Goal: Task Accomplishment & Management: Complete application form

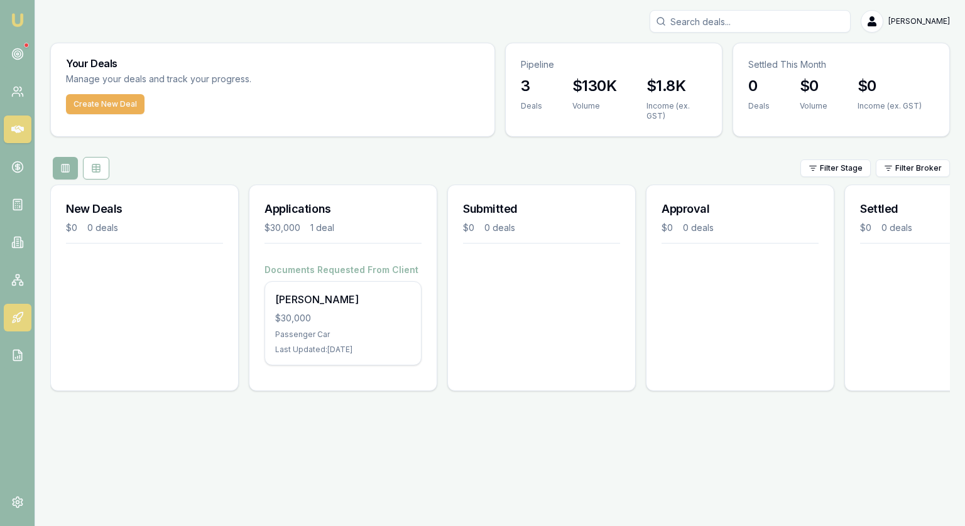
click at [13, 313] on icon at bounding box center [17, 317] width 13 height 13
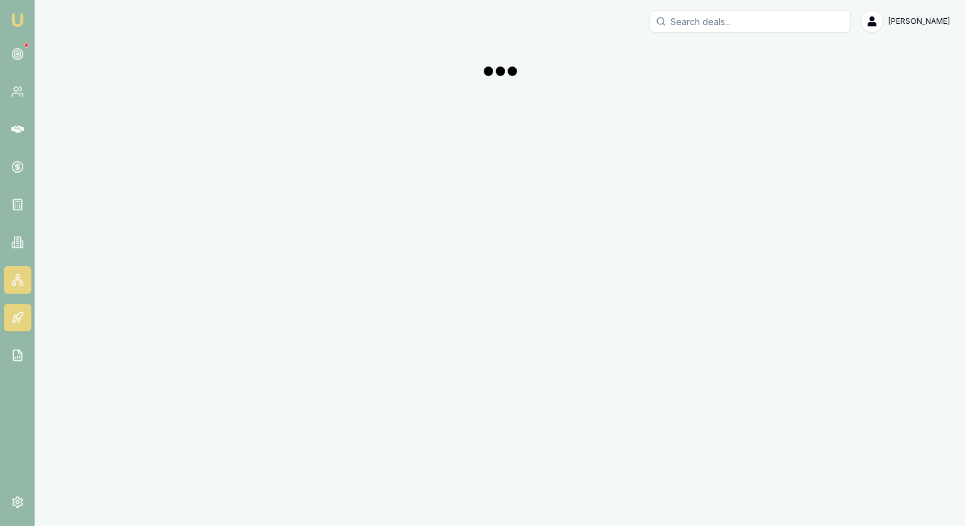
click at [11, 285] on icon at bounding box center [17, 280] width 13 height 13
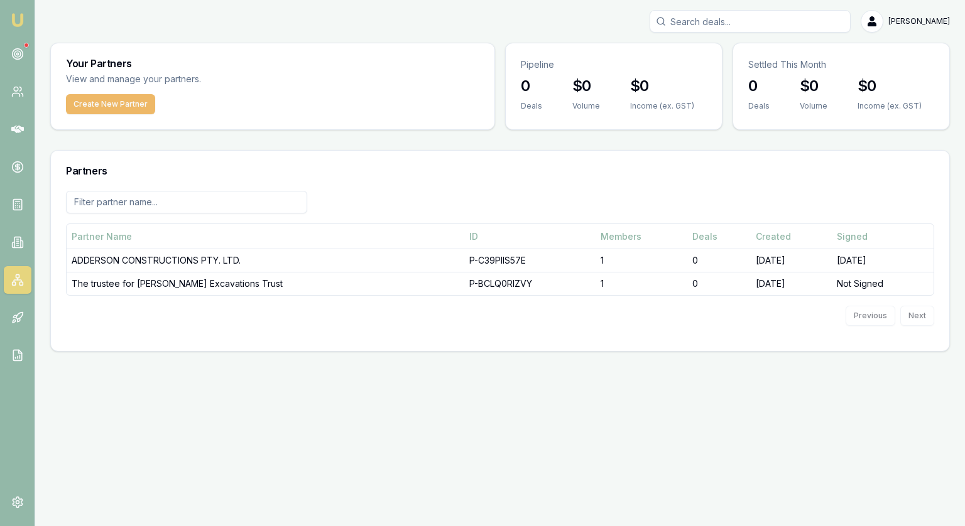
click at [100, 99] on button "Create New Partner" at bounding box center [110, 104] width 89 height 20
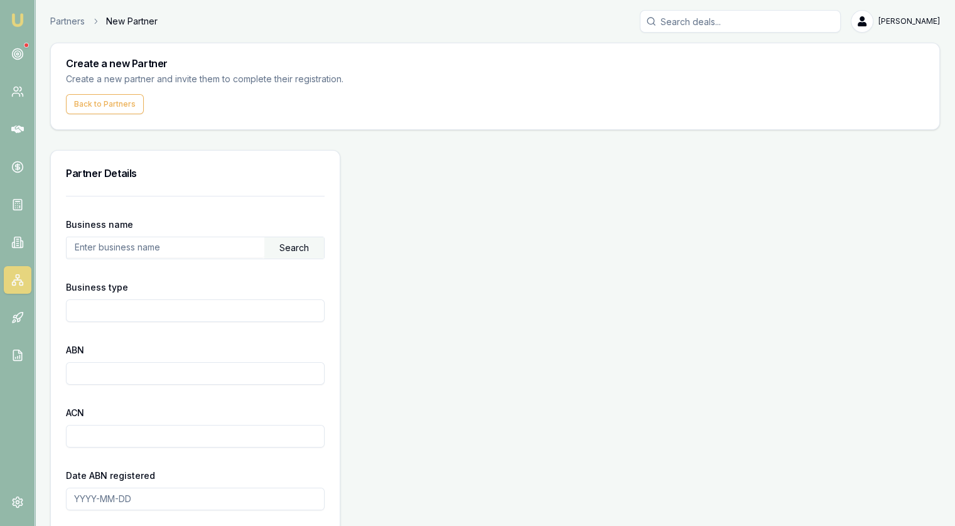
click at [143, 248] on input "text" at bounding box center [166, 247] width 198 height 20
click at [310, 256] on div "Search" at bounding box center [294, 247] width 60 height 21
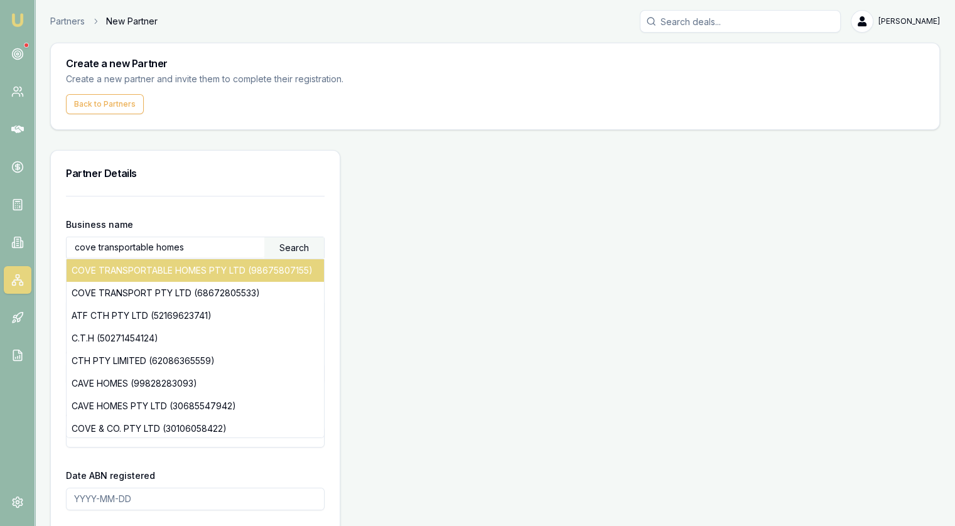
click at [187, 274] on div "COVE TRANSPORTABLE HOMES PTY LTD (98675807155)" at bounding box center [195, 270] width 257 height 23
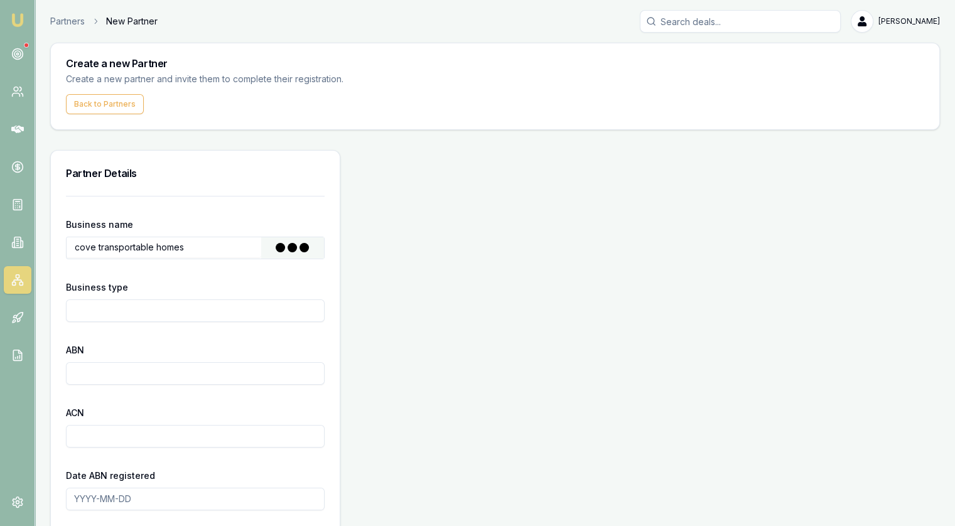
type input "COVE TRANSPORTABLE HOMES PTY LTD"
type input "Australian Private Company"
type input "98675807155"
type input "675807155"
type input "2024-03-18"
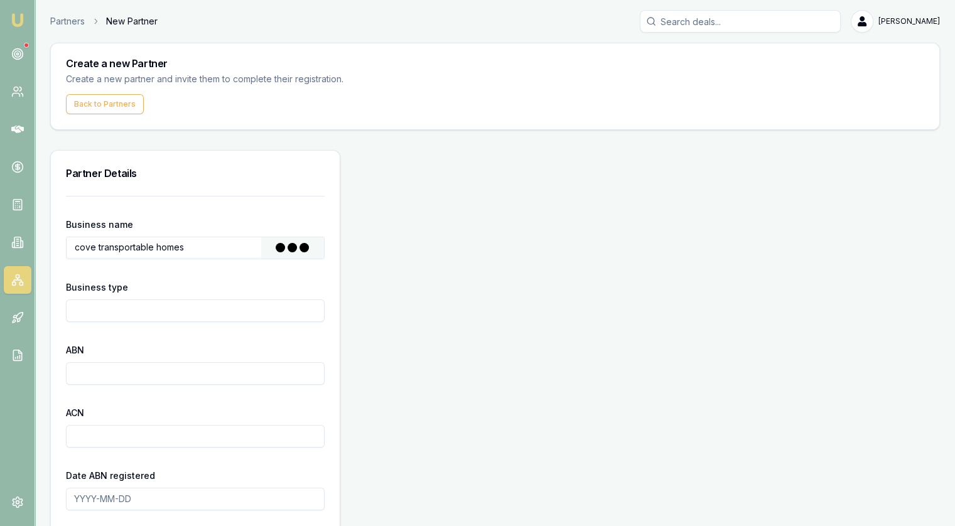
type input "2024-03-18"
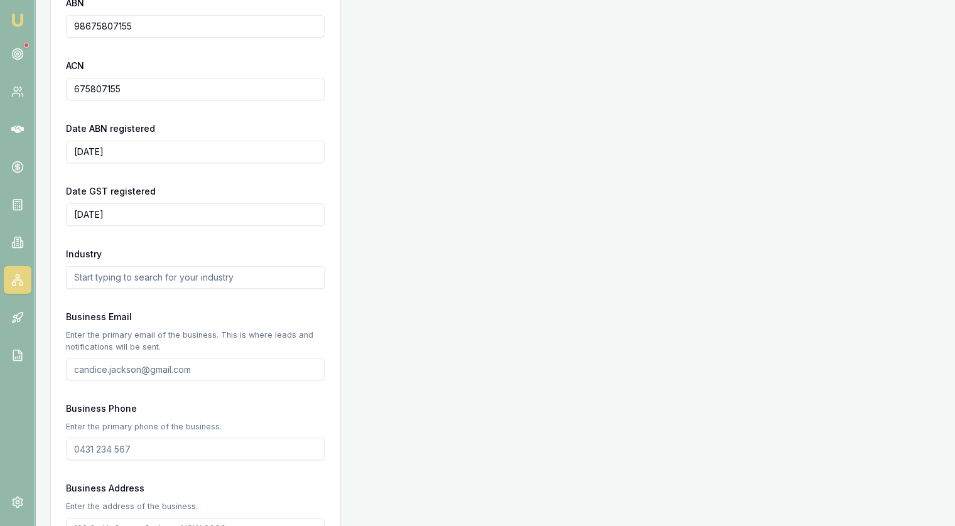
scroll to position [377, 0]
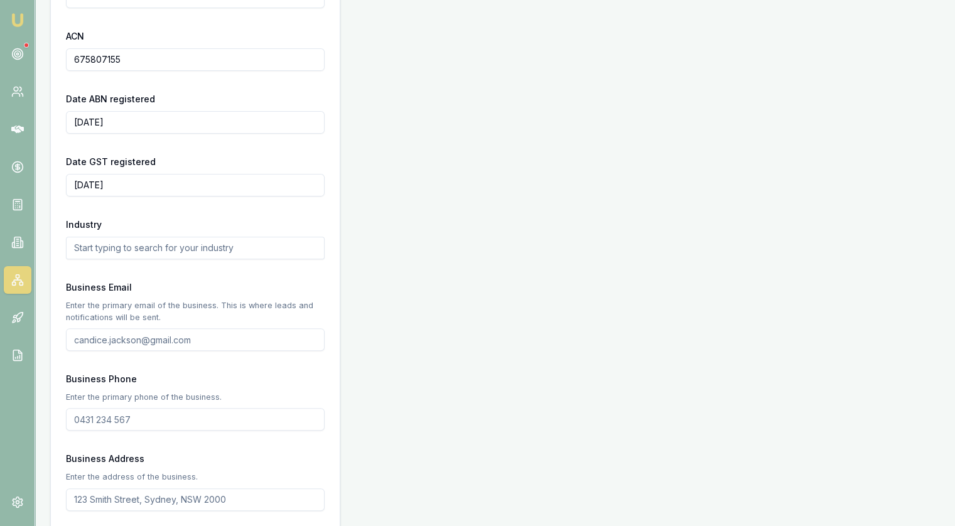
click at [169, 251] on input "text" at bounding box center [195, 248] width 259 height 23
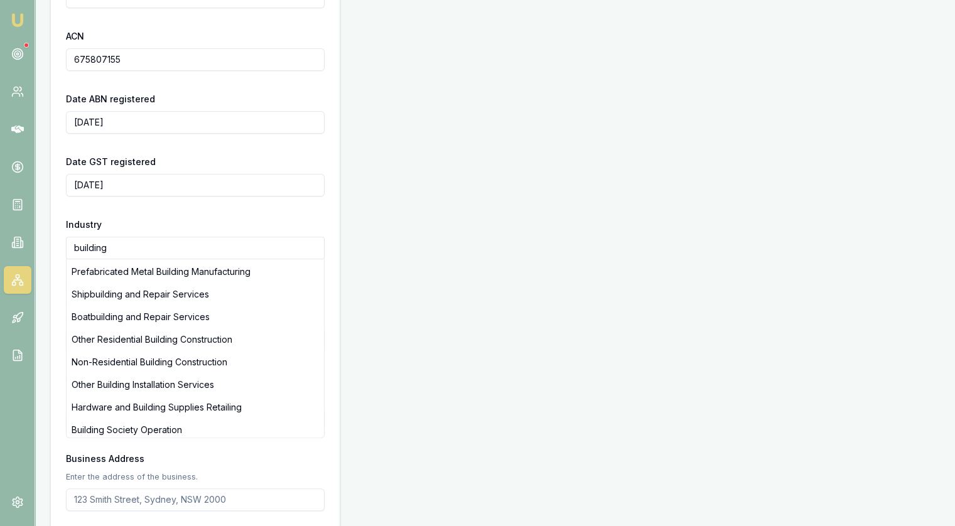
scroll to position [0, 0]
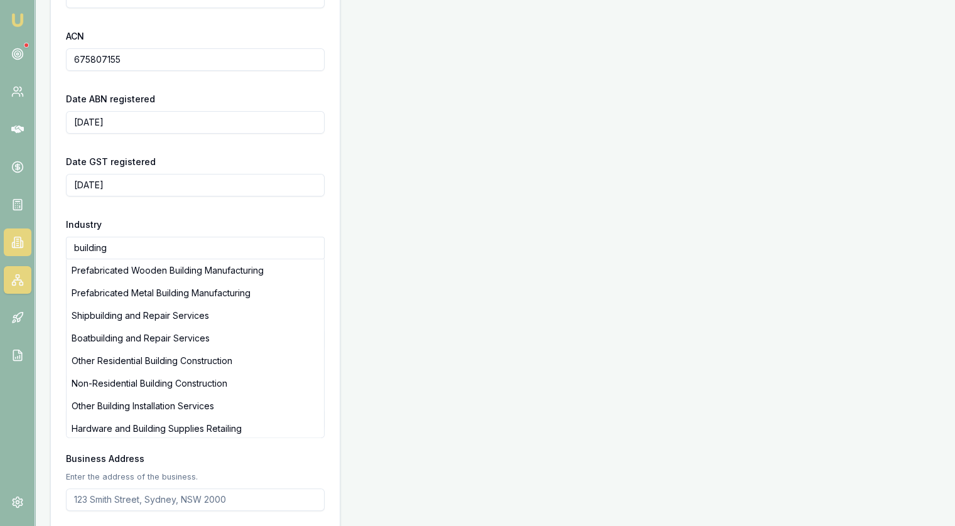
drag, startPoint x: 120, startPoint y: 246, endPoint x: 18, endPoint y: 232, distance: 103.2
click at [18, 232] on div "Emu Broker Partners New Partner Jonathan Myers Toggle Menu Create a new Partner…" at bounding box center [477, 399] width 955 height 1553
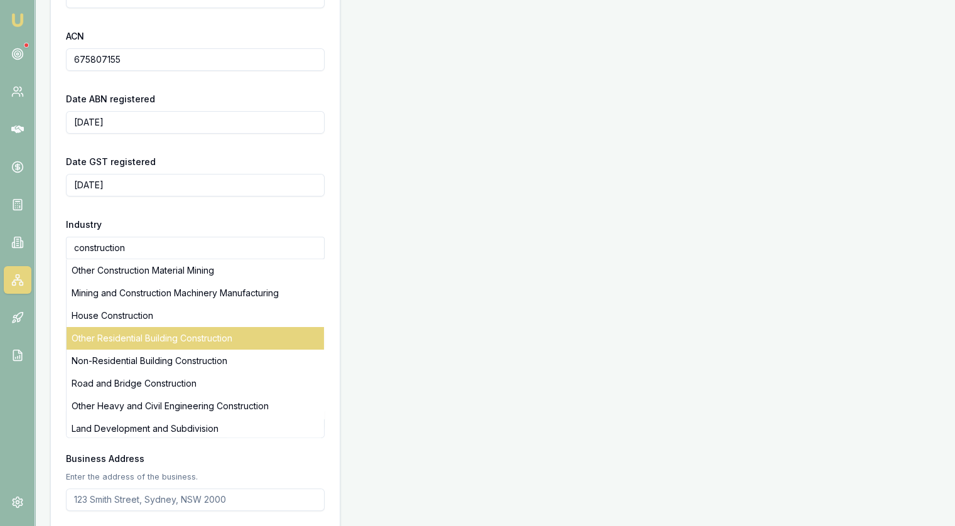
click at [114, 341] on div "Other Residential Building Construction" at bounding box center [195, 338] width 257 height 23
type input "Other Residential Building Construction"
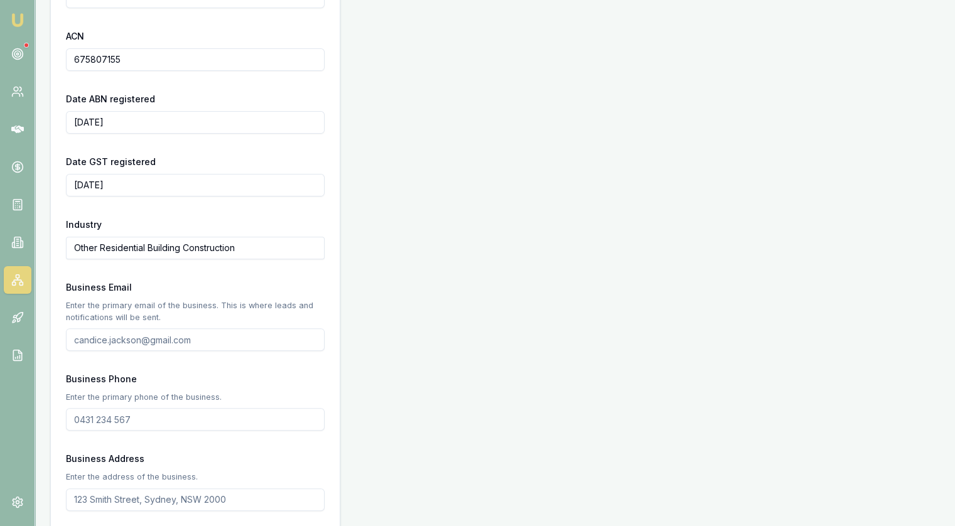
click at [146, 343] on input "Business Email" at bounding box center [195, 339] width 259 height 23
paste input "ryan@covetransportablehomes.com.au"
type input "ryan@covetransportablehomes.com.au"
click at [121, 419] on input "Business Phone" at bounding box center [195, 419] width 259 height 23
click at [158, 421] on input "Business Phone" at bounding box center [195, 419] width 259 height 23
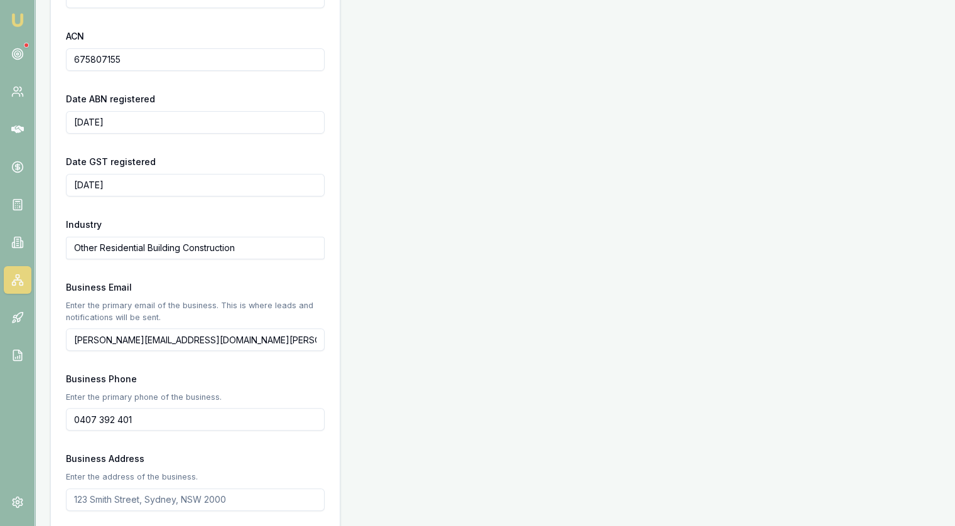
type input "0407 392 401"
click at [171, 499] on input "Business Address" at bounding box center [195, 500] width 259 height 23
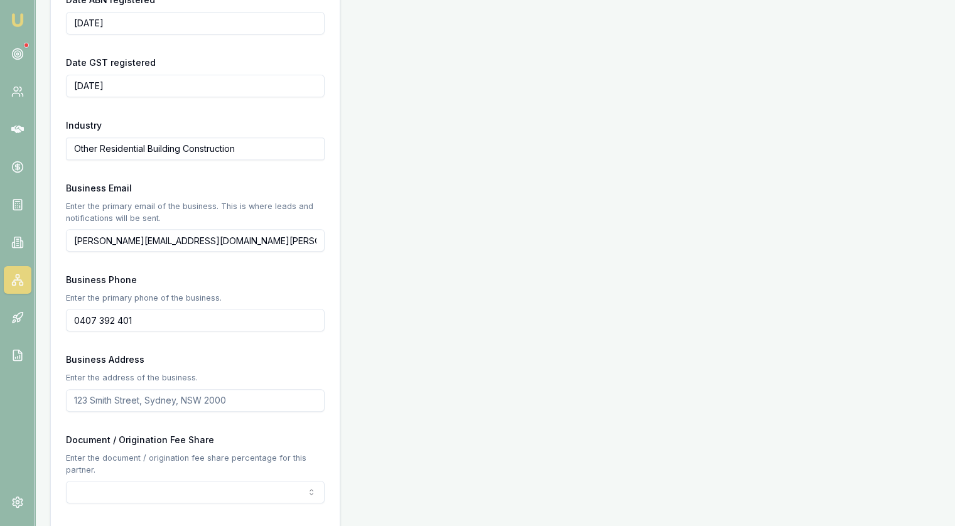
scroll to position [565, 0]
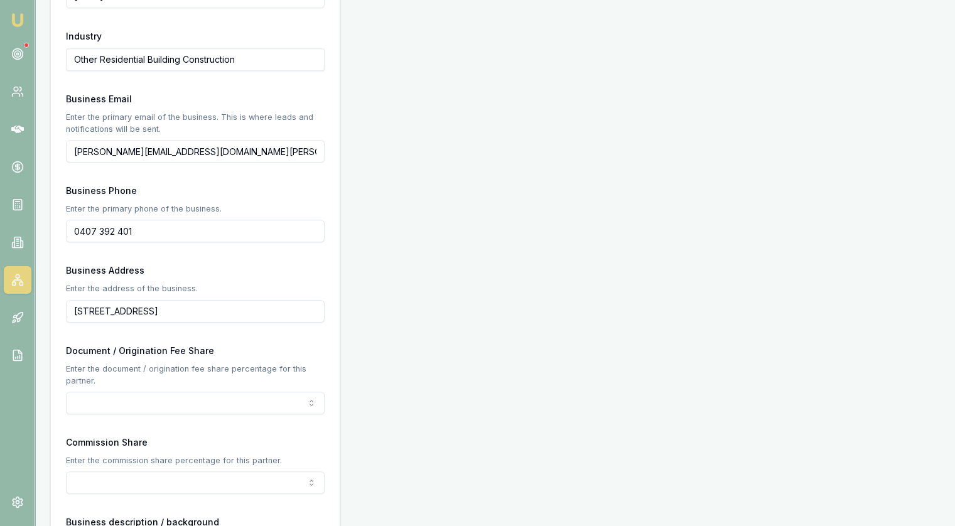
click at [123, 313] on input "218 Innaminka Way" at bounding box center [195, 311] width 259 height 23
click at [195, 313] on input "218 Innamincka Way" at bounding box center [195, 311] width 259 height 23
click at [240, 310] on input "218 Innamincka Way, Agnes Water, QLD4677" at bounding box center [195, 311] width 259 height 23
click at [275, 310] on input "218 Innamincka Way, Agnes Water, QLD 4677" at bounding box center [195, 311] width 259 height 23
type input "218 Innamincka Way, Agnes Water, QLD 4677"
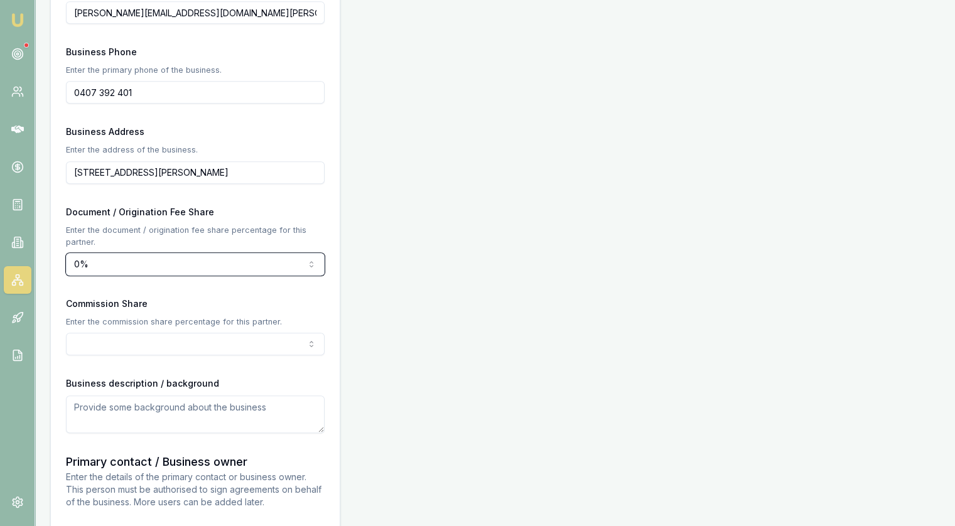
scroll to position [754, 0]
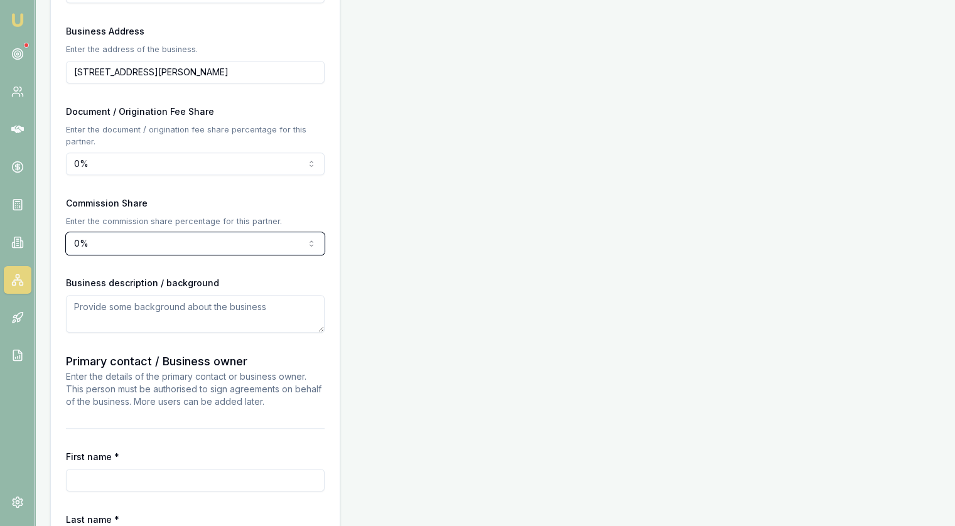
scroll to position [879, 0]
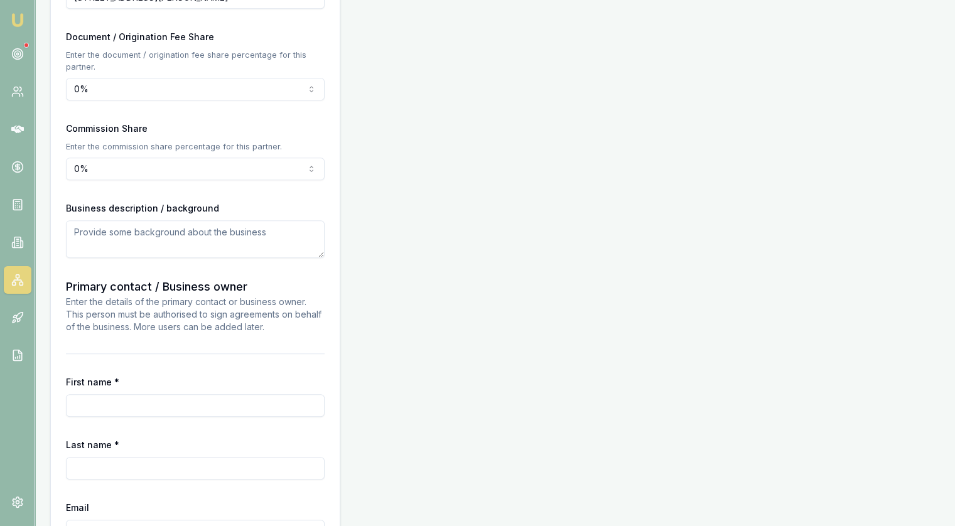
click at [165, 234] on textarea at bounding box center [195, 239] width 259 height 38
click at [193, 232] on textarea "Transportable Homes builder." at bounding box center [195, 239] width 259 height 38
click at [263, 235] on textarea "Transportable Homes building company." at bounding box center [195, 239] width 259 height 38
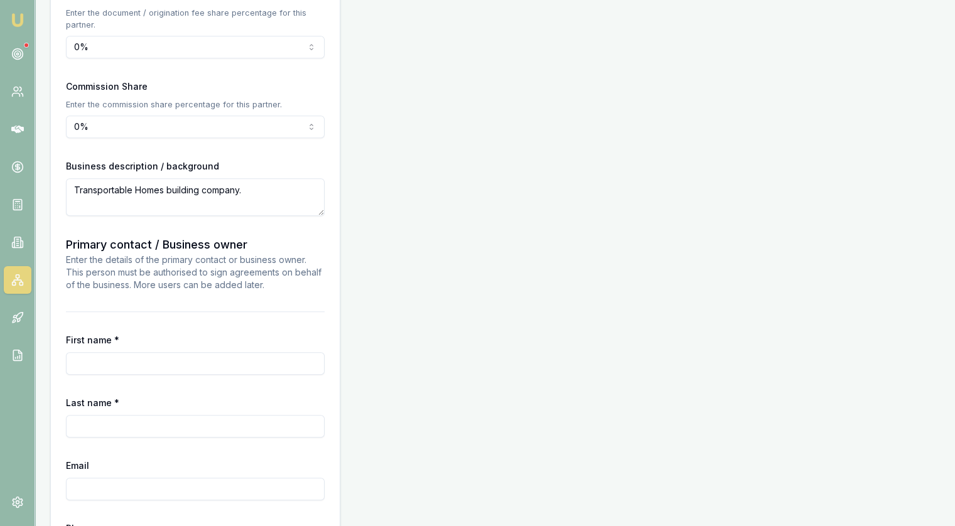
scroll to position [942, 0]
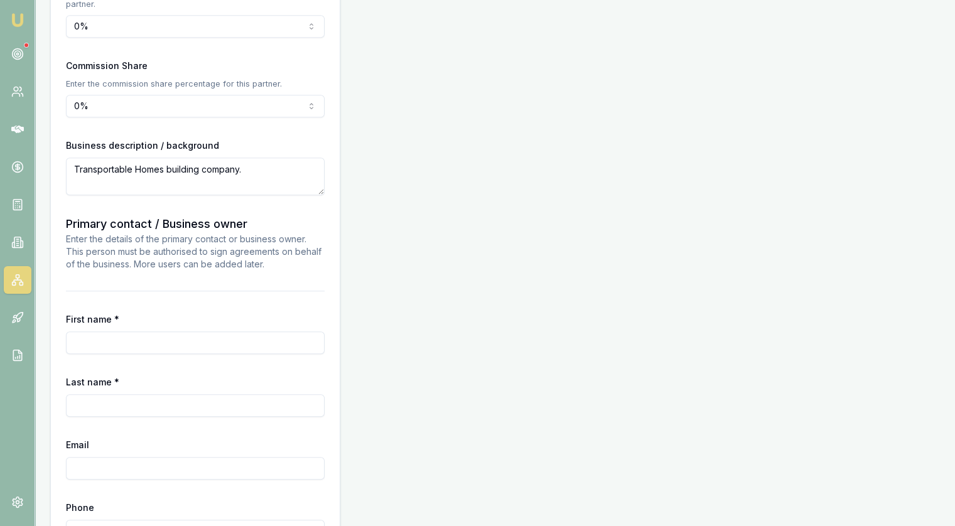
type textarea "Transportable Homes building company."
click at [134, 342] on input "First name *" at bounding box center [195, 343] width 259 height 23
type input "Ryan"
click at [100, 414] on input "Last name *" at bounding box center [195, 405] width 259 height 23
type input "Mitchell"
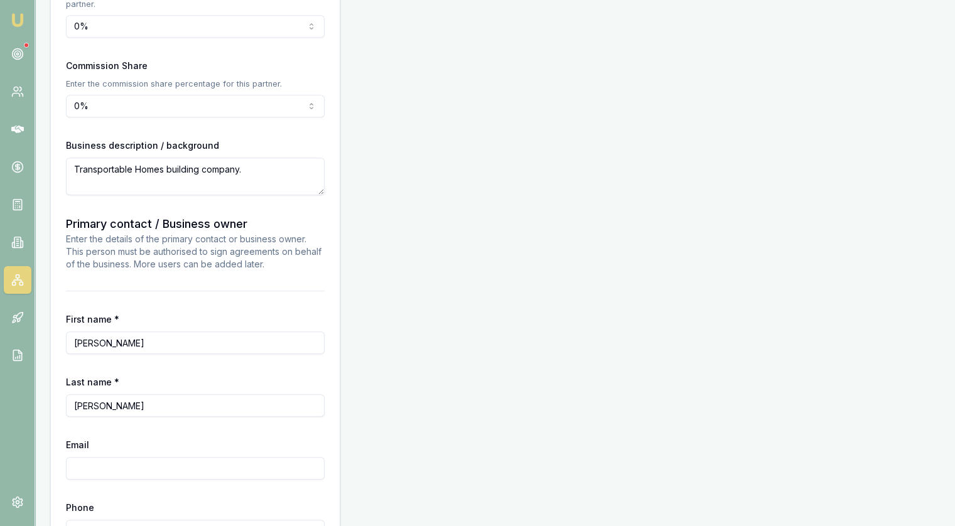
click at [205, 467] on input "Email" at bounding box center [195, 468] width 259 height 23
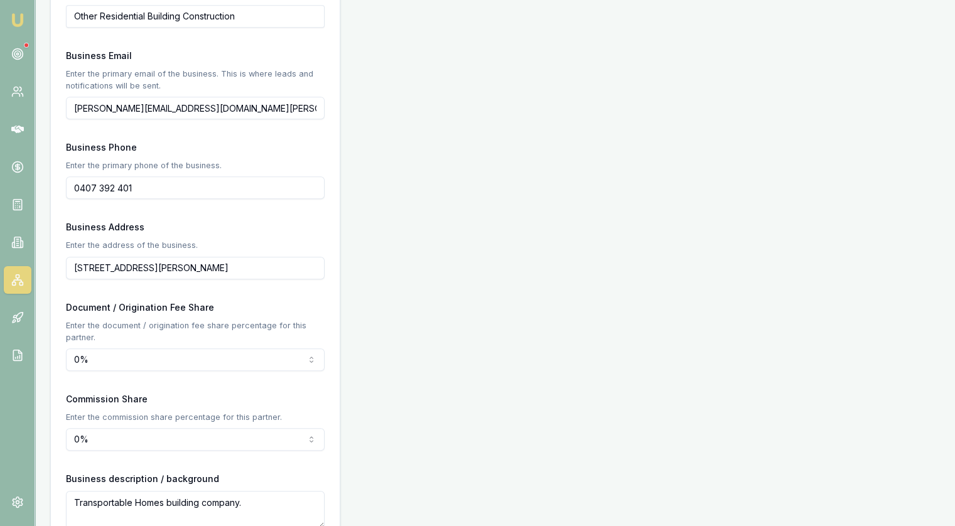
scroll to position [565, 0]
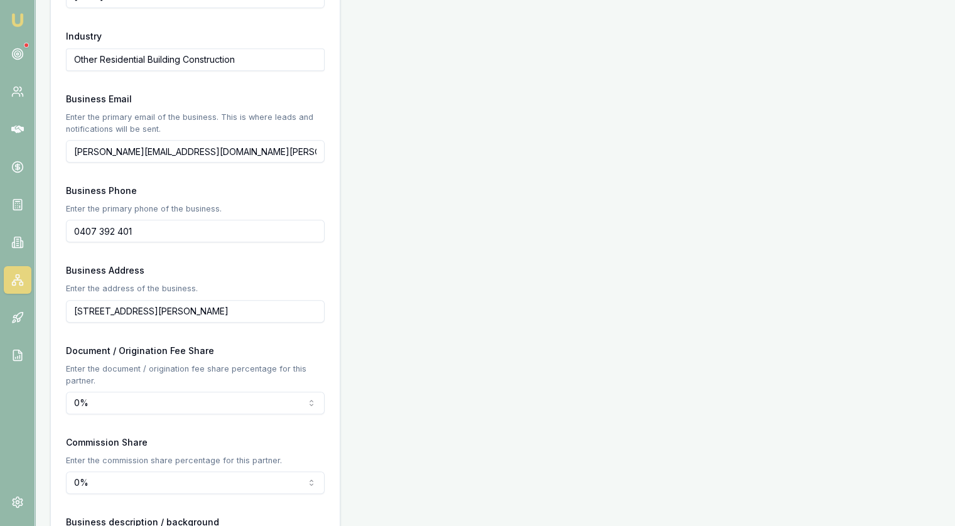
click at [115, 152] on input "ryan@covetransportablehomes.com.au" at bounding box center [195, 151] width 259 height 23
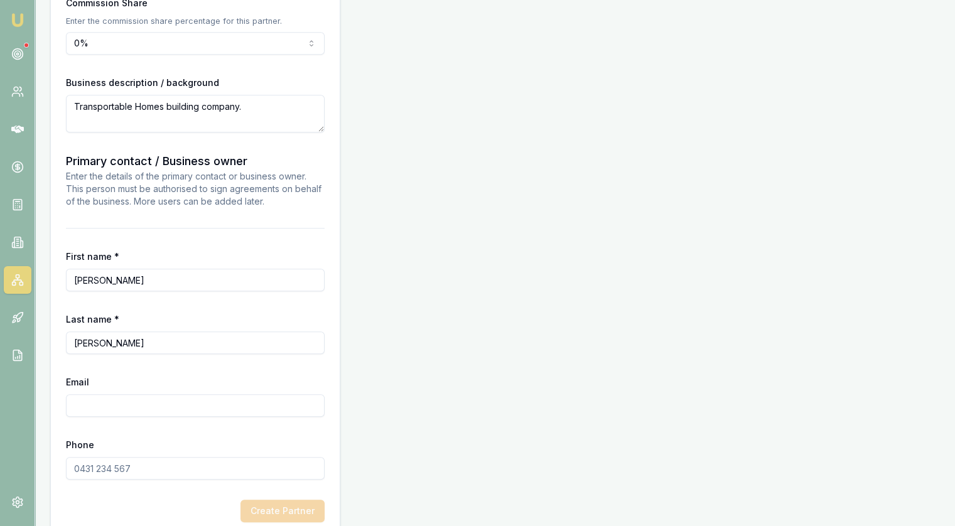
scroll to position [1025, 0]
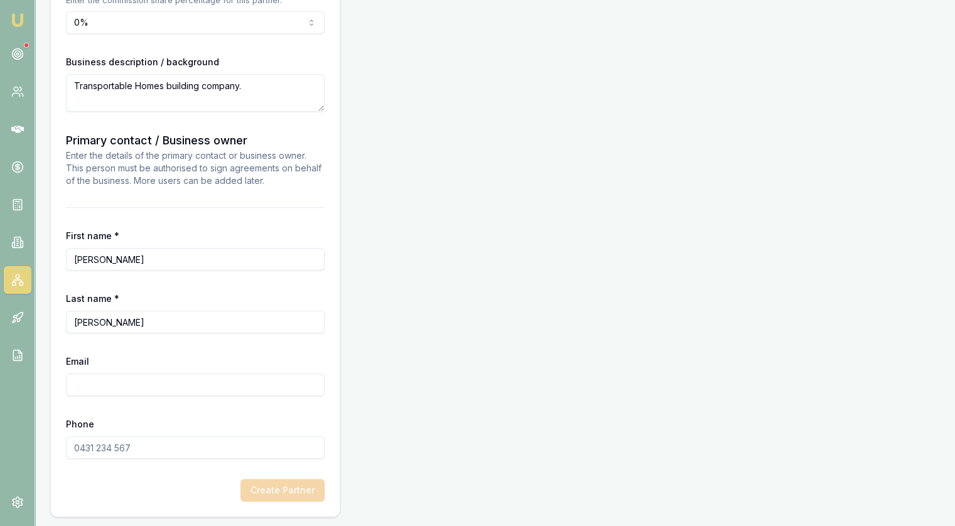
click at [111, 379] on input "Email" at bounding box center [195, 385] width 259 height 23
paste input "ryan@covetransportablehomes.com.au"
type input "ryan@covetransportablehomes.com.au"
click at [111, 445] on input "Phone" at bounding box center [195, 447] width 259 height 23
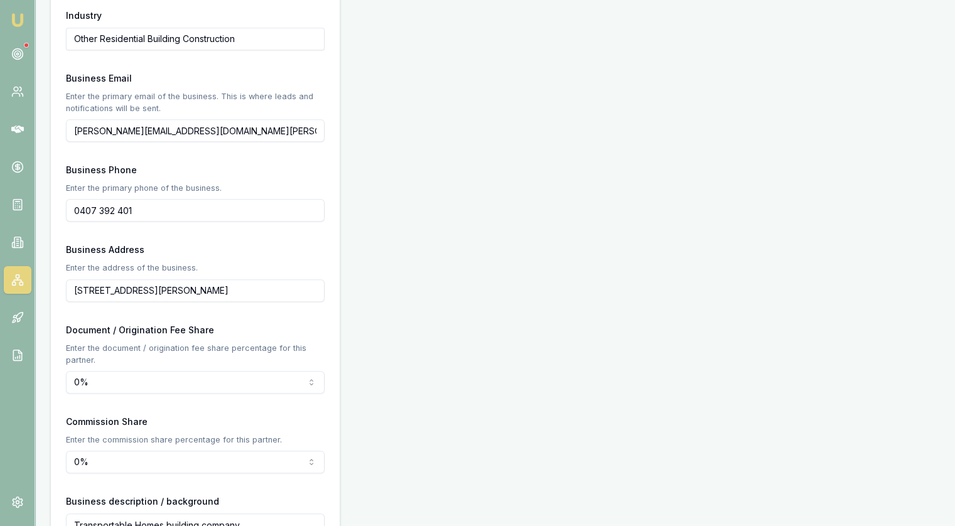
click at [110, 207] on input "0407 392 401" at bounding box center [195, 210] width 259 height 23
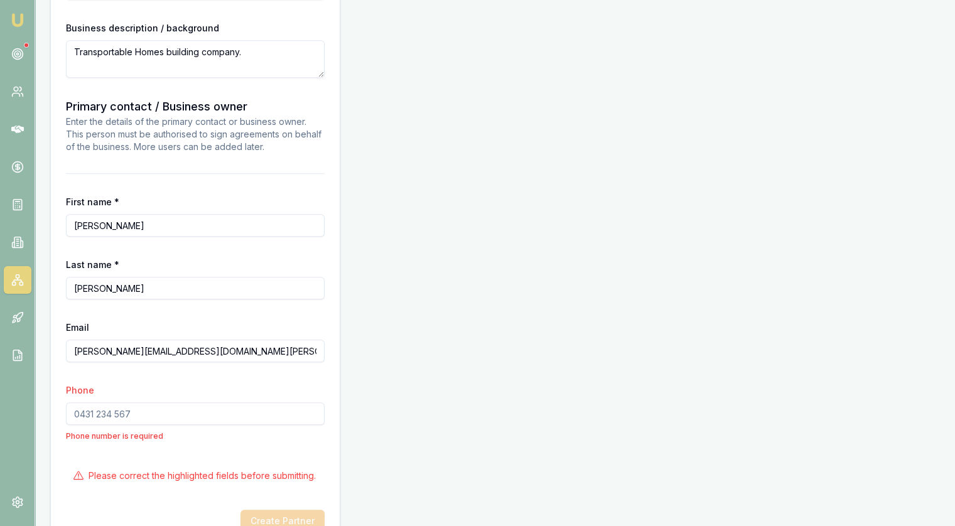
scroll to position [1090, 0]
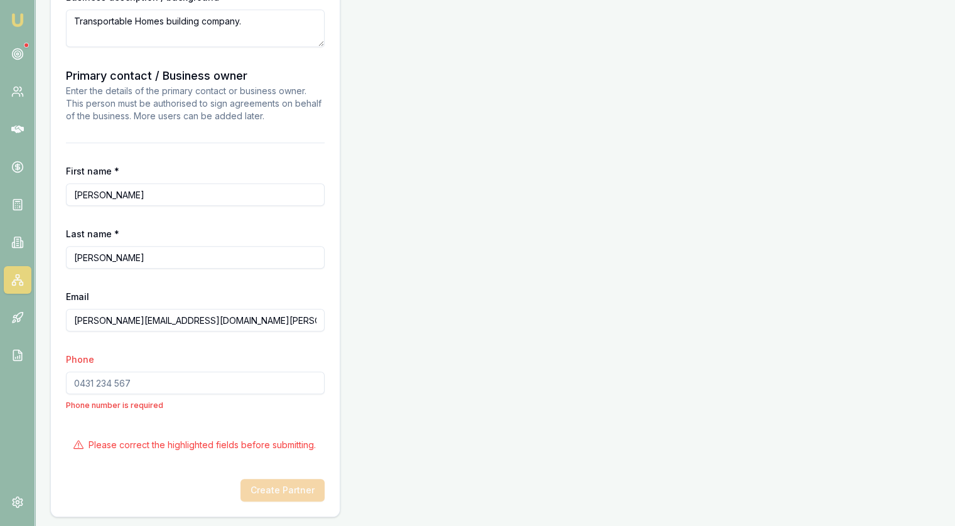
click at [112, 379] on input "Phone" at bounding box center [195, 383] width 259 height 23
paste input "0407 392 401"
type input "0407 392 401"
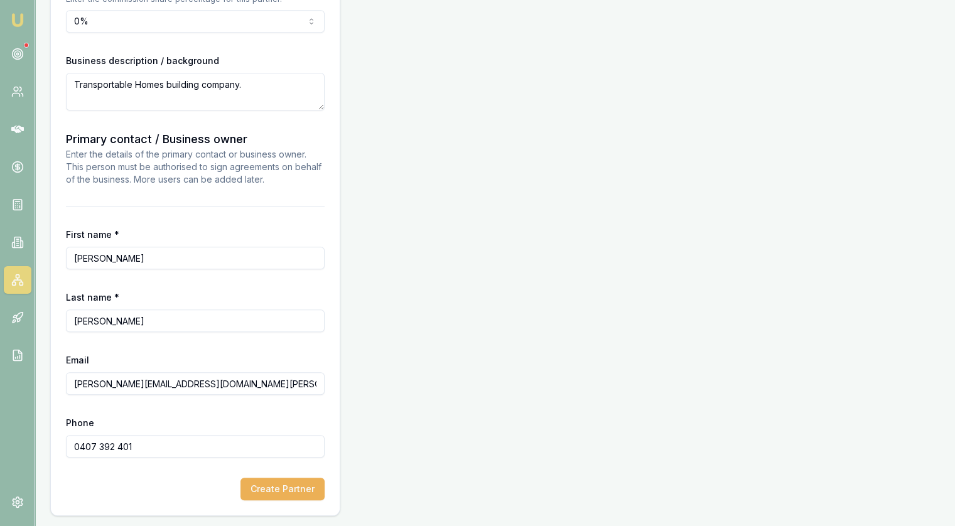
scroll to position [1025, 0]
